Goal: Task Accomplishment & Management: Manage account settings

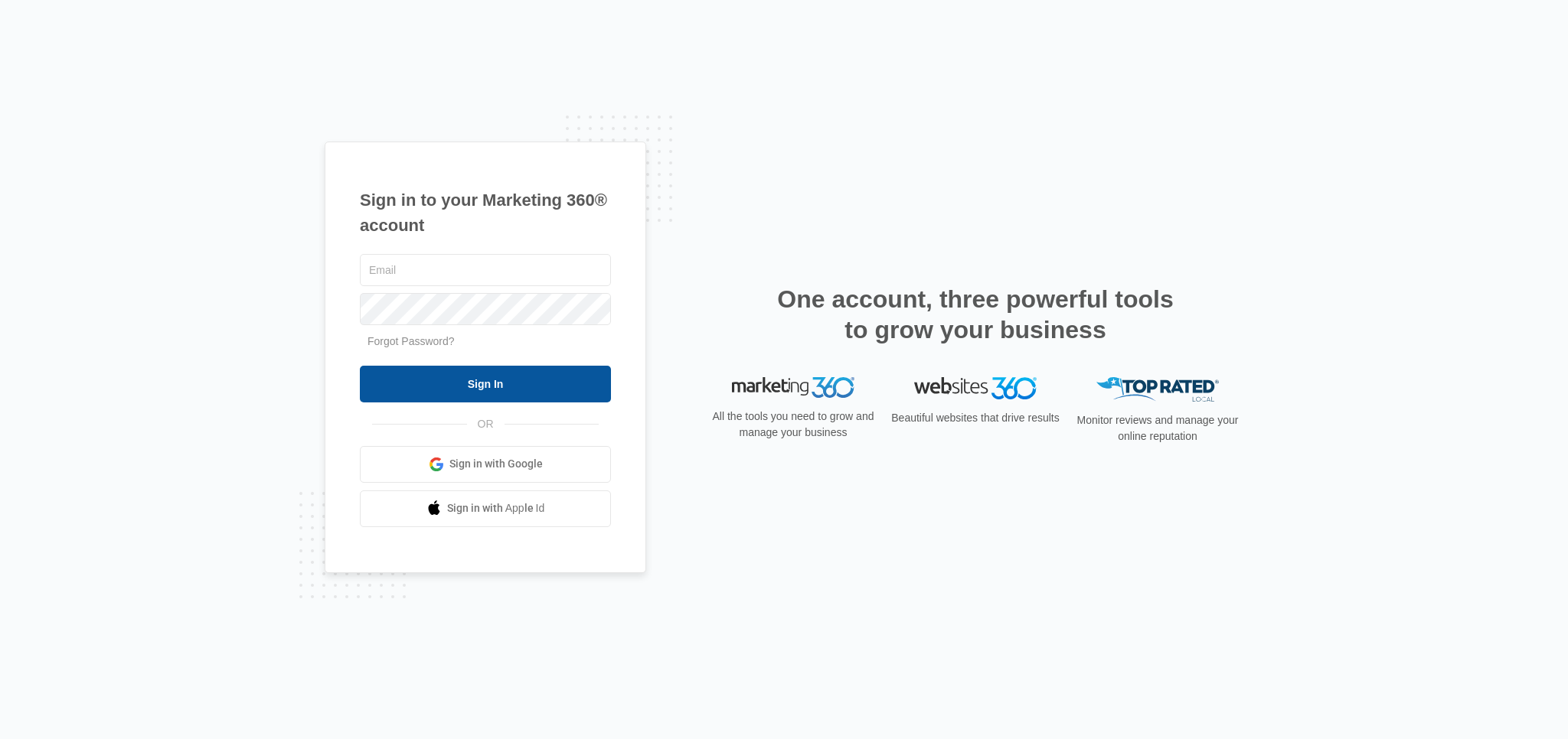
type input "[EMAIL_ADDRESS][DOMAIN_NAME]"
click at [484, 391] on input "Sign In" at bounding box center [485, 385] width 251 height 37
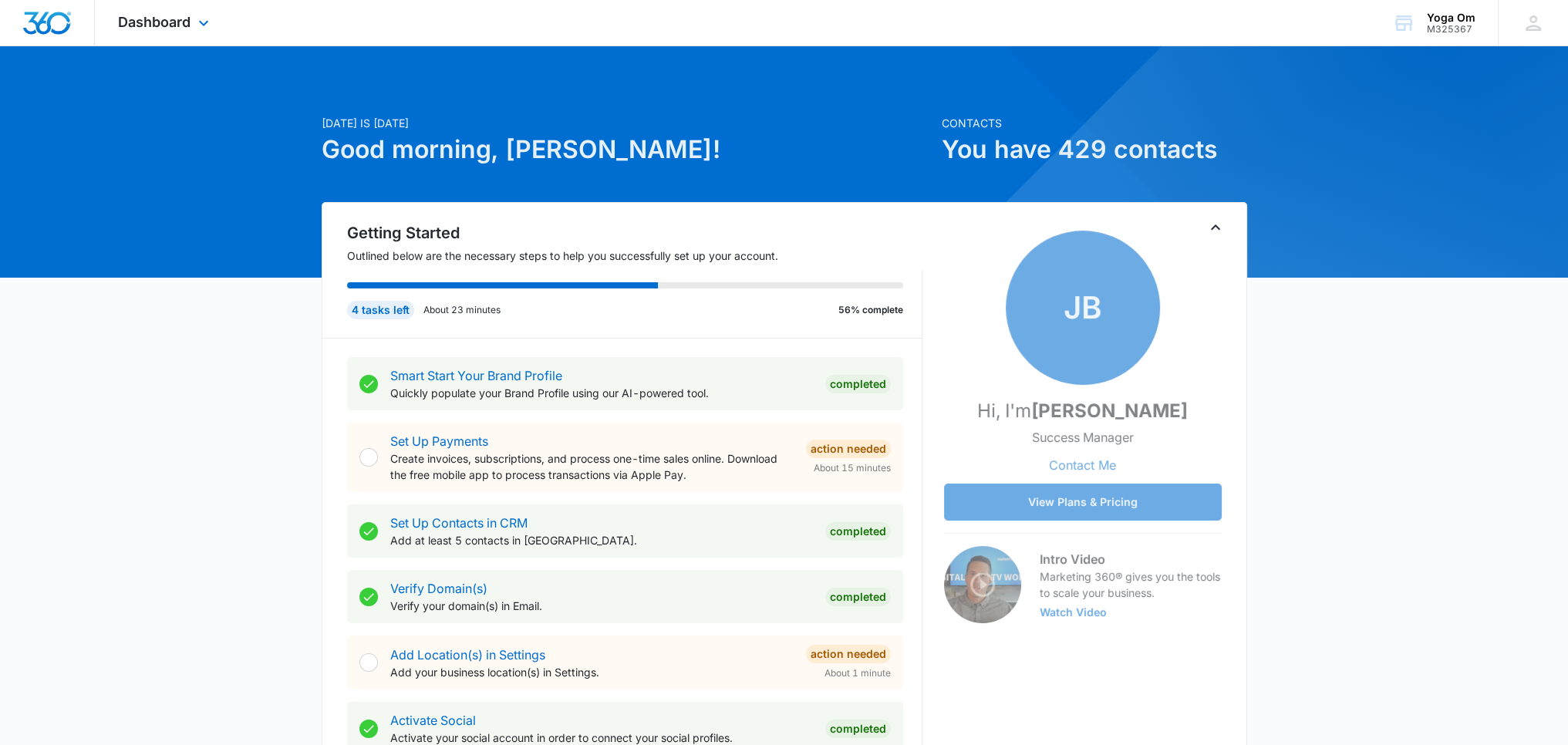
click at [213, 30] on div "Dashboard Apps Reputation Websites Forms CRM Email Social Shop Payments POS Con…" at bounding box center [165, 23] width 141 height 45
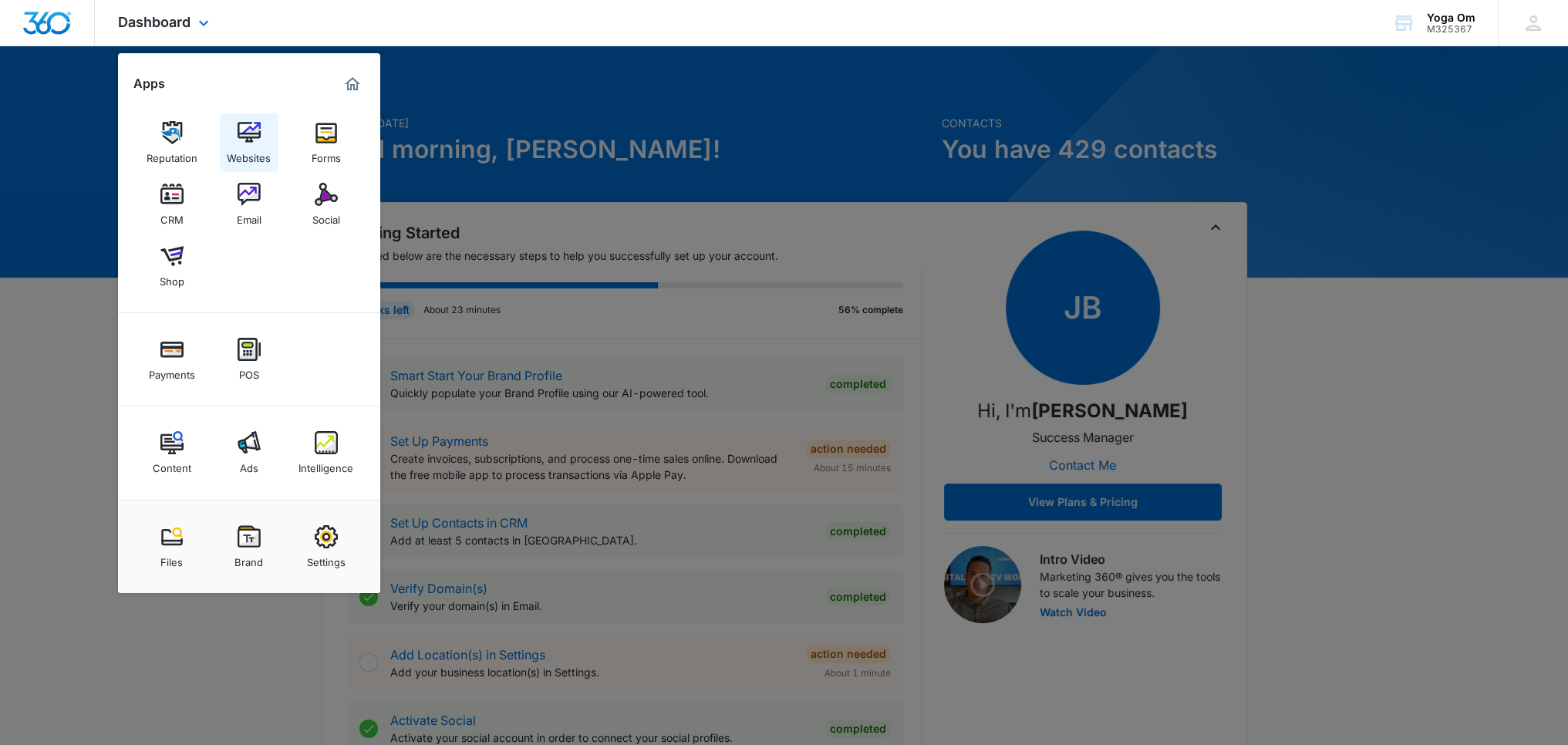
click at [248, 132] on img at bounding box center [249, 132] width 23 height 23
